Goal: Task Accomplishment & Management: Manage account settings

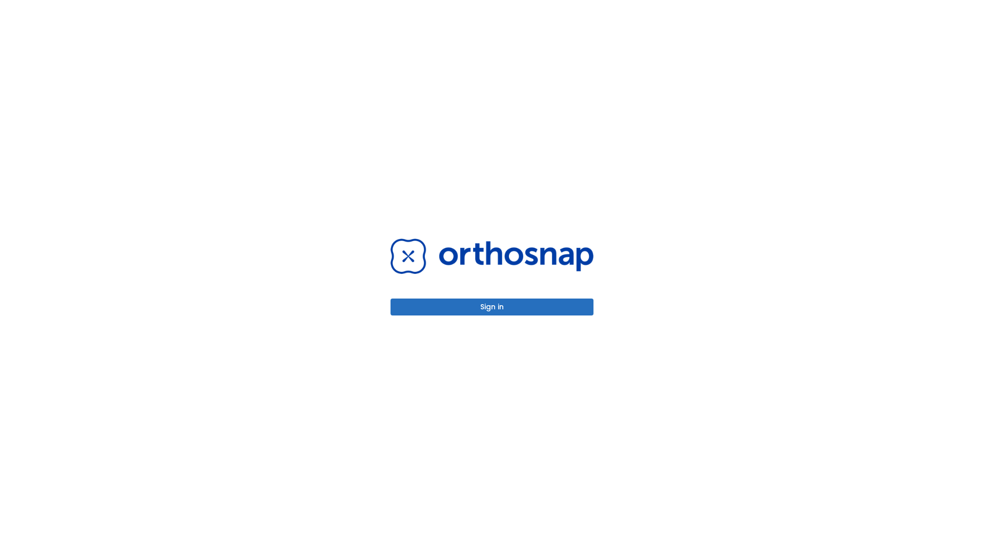
click at [492, 307] on button "Sign in" at bounding box center [492, 306] width 203 height 17
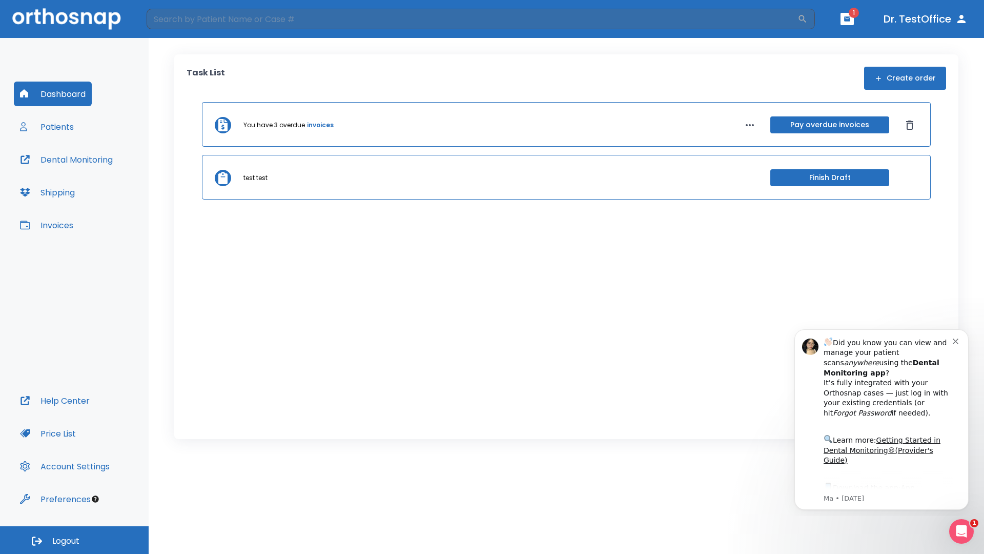
click at [74, 540] on span "Logout" at bounding box center [65, 540] width 27 height 11
